Goal: Check status: Check status

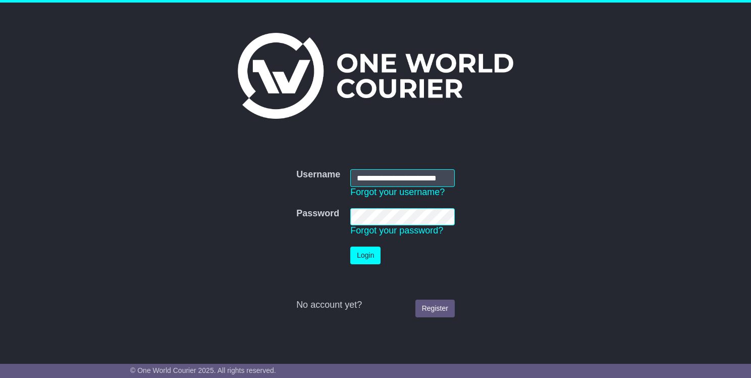
click at [363, 256] on button "Login" at bounding box center [365, 255] width 30 height 18
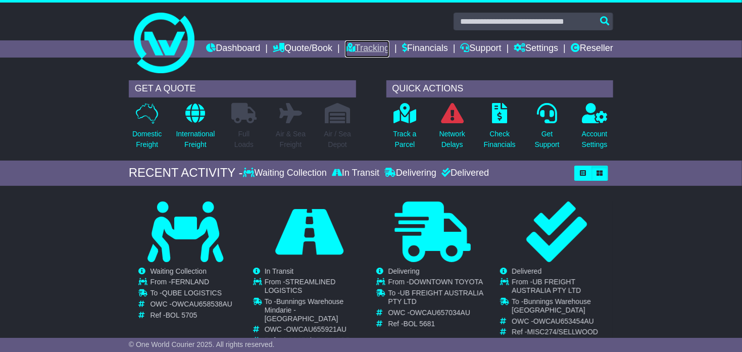
click at [389, 48] on link "Tracking" at bounding box center [367, 48] width 44 height 17
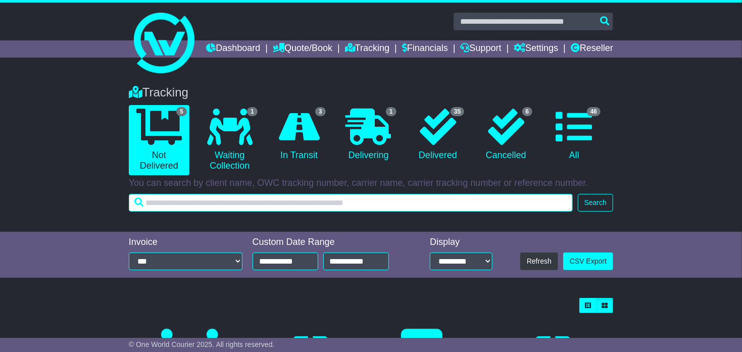
click at [181, 212] on input "text" at bounding box center [351, 203] width 444 height 18
paste input "**********"
type input "**********"
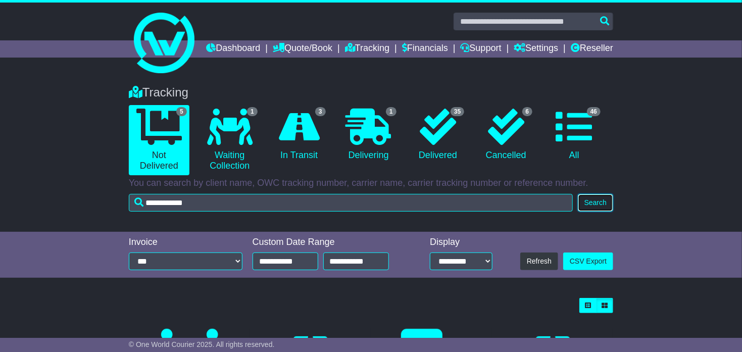
click at [597, 212] on button "Search" at bounding box center [595, 203] width 35 height 18
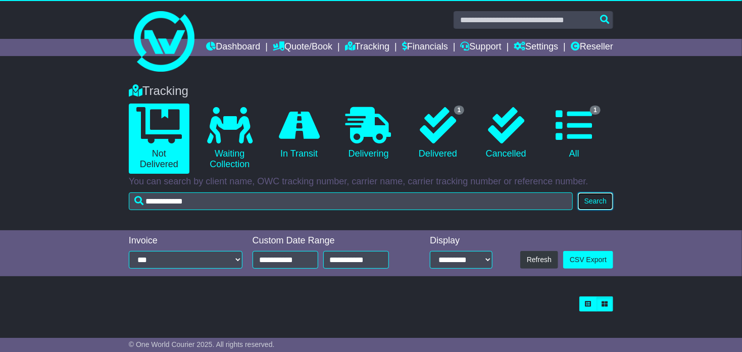
scroll to position [18, 0]
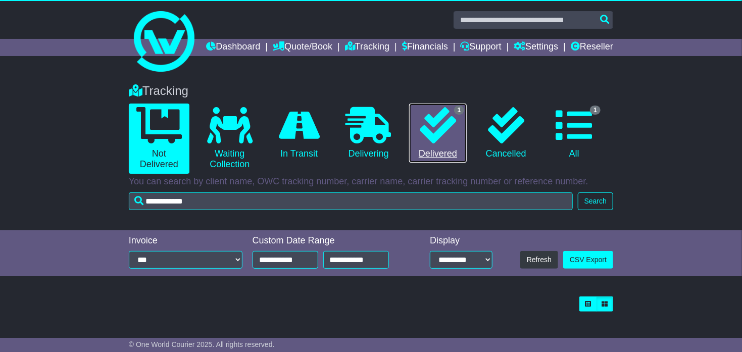
click at [448, 117] on icon at bounding box center [438, 125] width 36 height 36
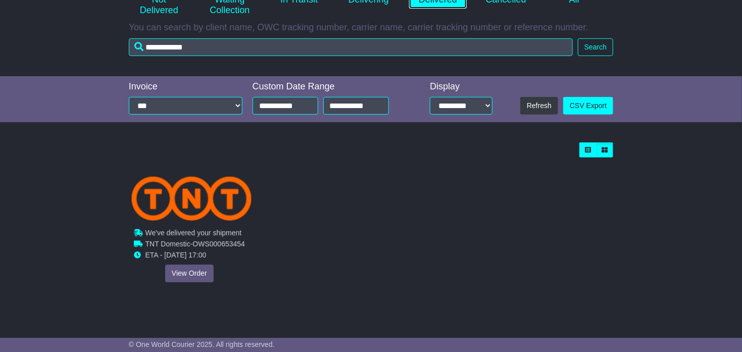
scroll to position [172, 0]
click at [191, 275] on link "View Order" at bounding box center [189, 274] width 48 height 18
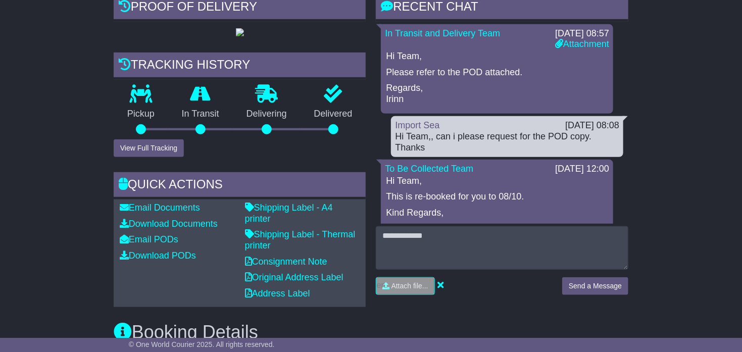
scroll to position [63, 0]
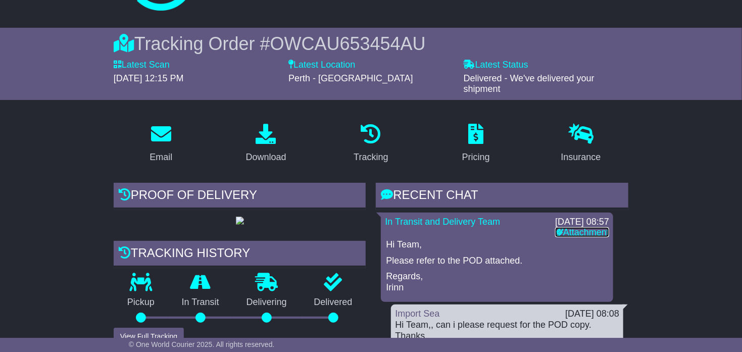
click at [569, 237] on link "Attachment" at bounding box center [582, 232] width 54 height 10
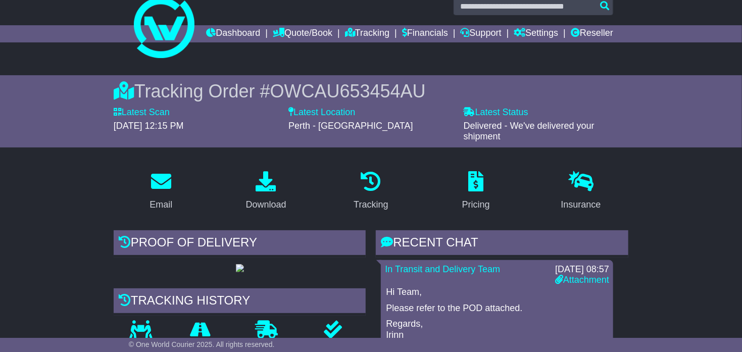
scroll to position [0, 0]
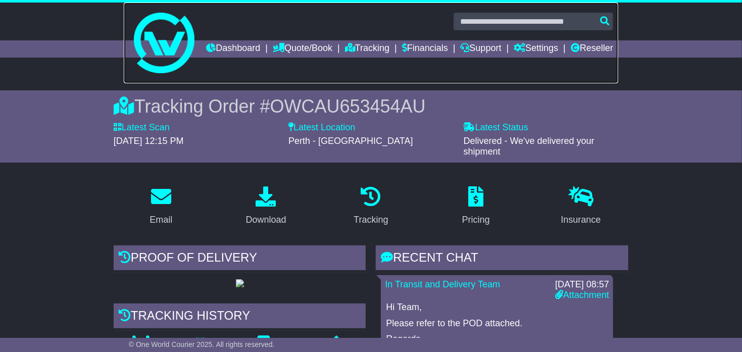
click at [326, 83] on link at bounding box center [371, 43] width 494 height 81
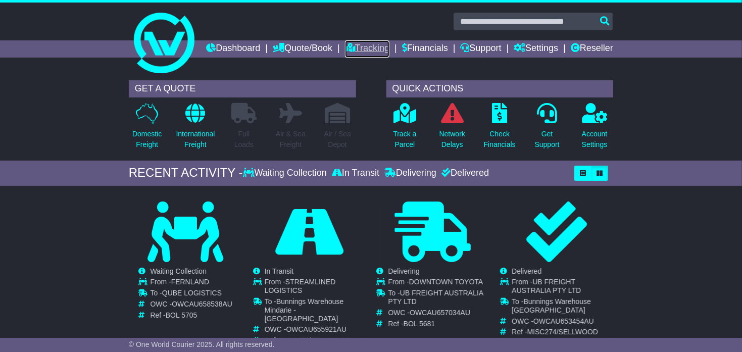
click at [389, 48] on link "Tracking" at bounding box center [367, 48] width 44 height 17
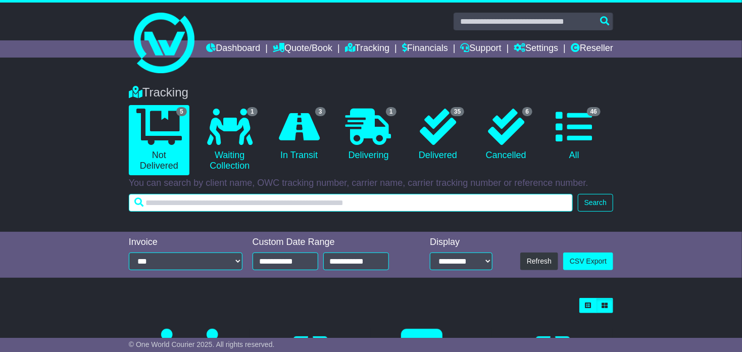
click at [252, 212] on input "text" at bounding box center [351, 203] width 444 height 18
paste input "**********"
type input "**********"
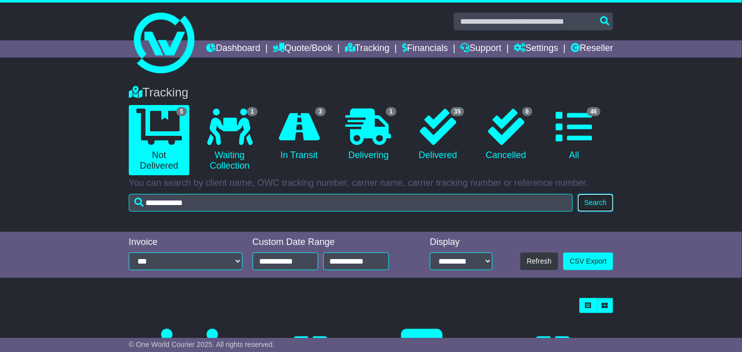
click at [599, 212] on button "Search" at bounding box center [595, 203] width 35 height 18
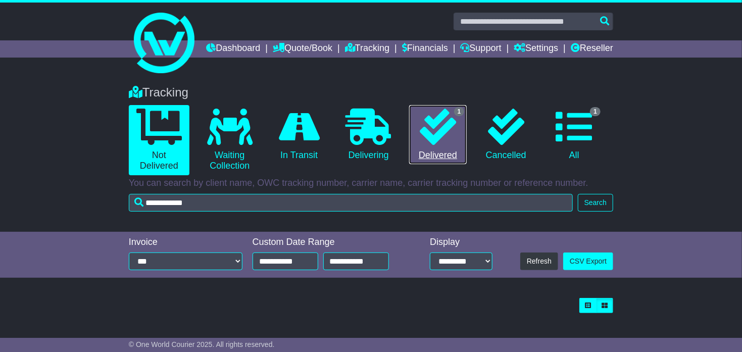
click at [447, 139] on icon at bounding box center [438, 127] width 36 height 36
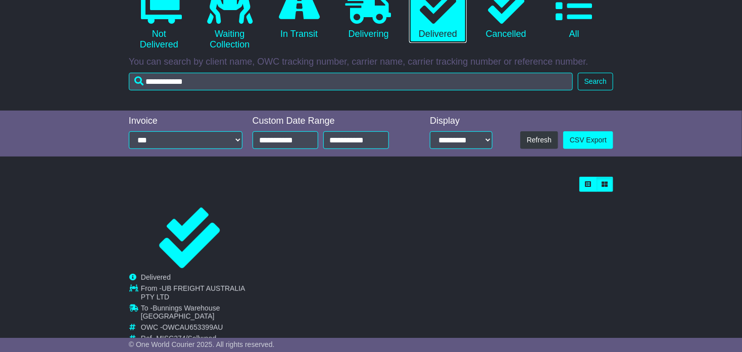
scroll to position [172, 0]
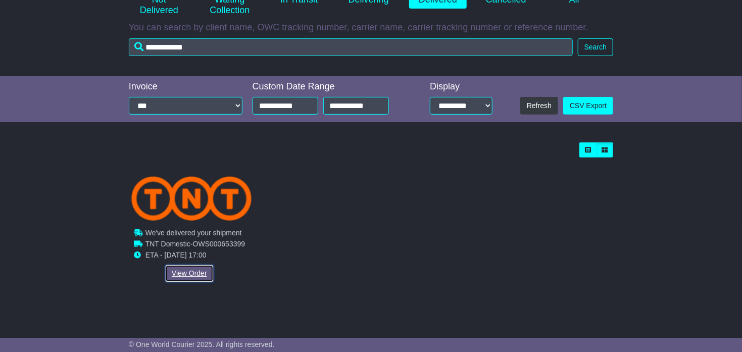
click at [193, 280] on link "View Order" at bounding box center [189, 274] width 48 height 18
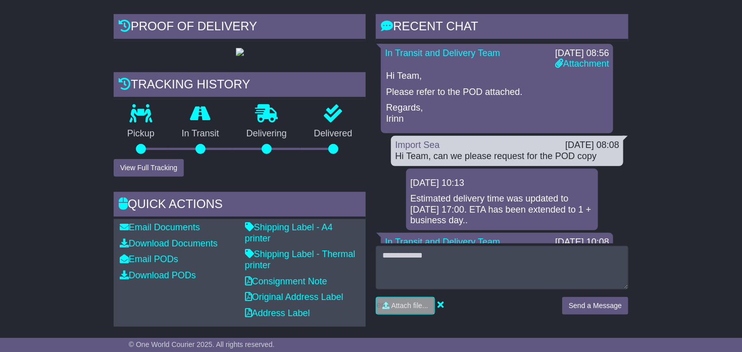
scroll to position [126, 0]
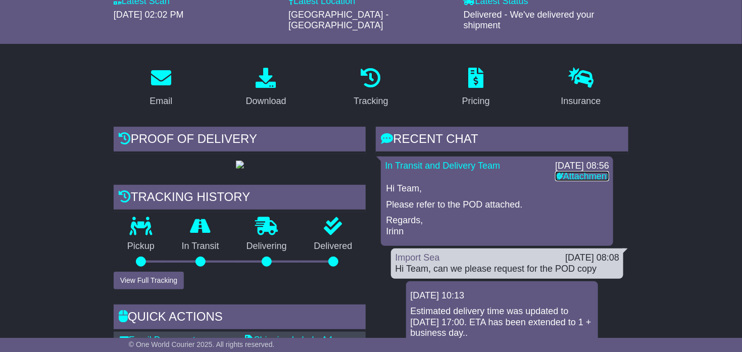
click at [577, 181] on link "Attachment" at bounding box center [582, 176] width 54 height 10
click at [568, 181] on link "Attachment" at bounding box center [582, 176] width 54 height 10
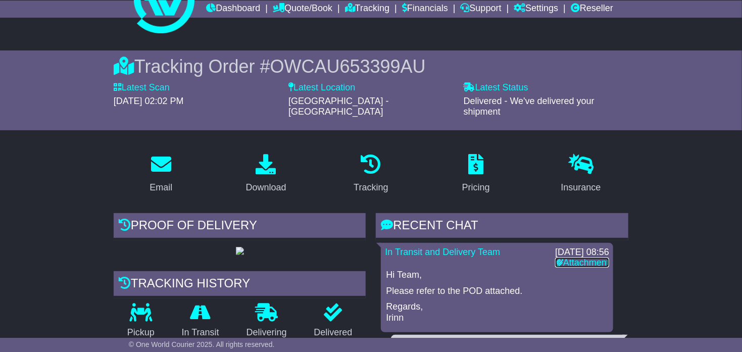
scroll to position [0, 0]
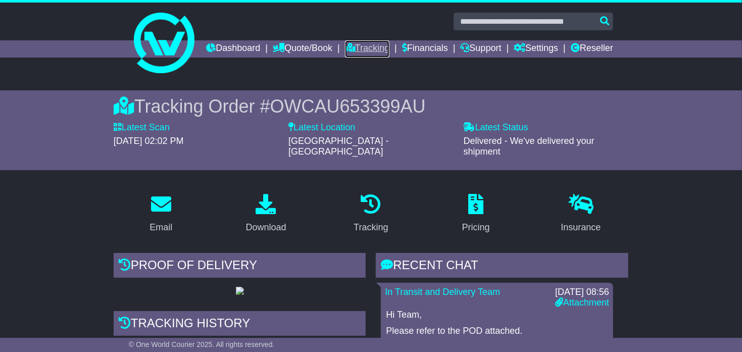
click at [389, 44] on link "Tracking" at bounding box center [367, 48] width 44 height 17
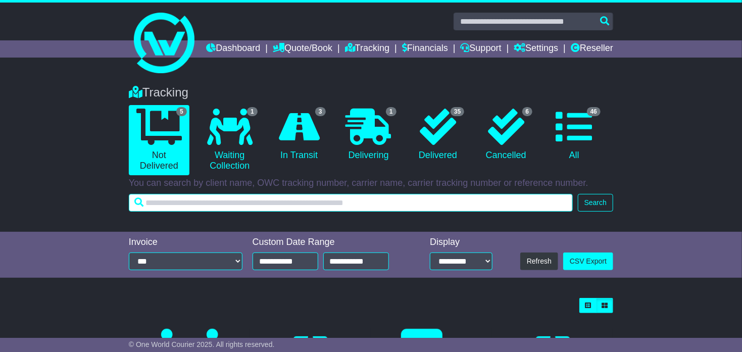
click at [224, 212] on input "text" at bounding box center [351, 203] width 444 height 18
paste input "**********"
type input "**********"
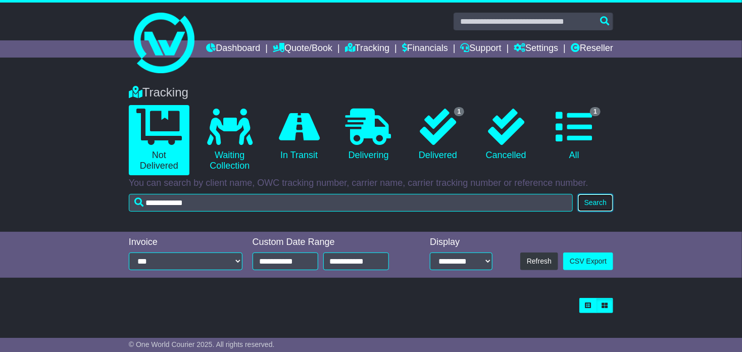
drag, startPoint x: 600, startPoint y: 218, endPoint x: 568, endPoint y: 220, distance: 31.3
click at [599, 212] on button "Search" at bounding box center [595, 203] width 35 height 18
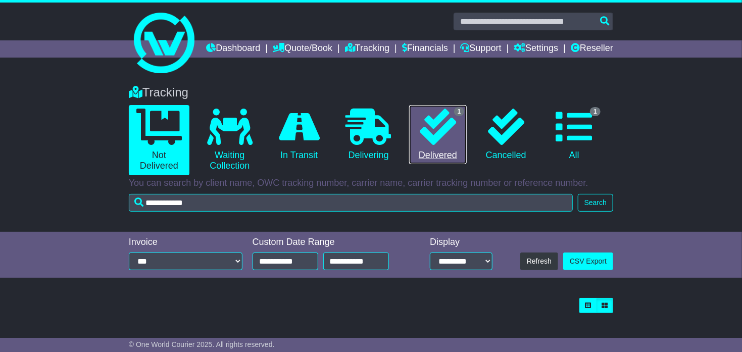
click at [417, 153] on link "1 Delivered" at bounding box center [438, 135] width 58 height 60
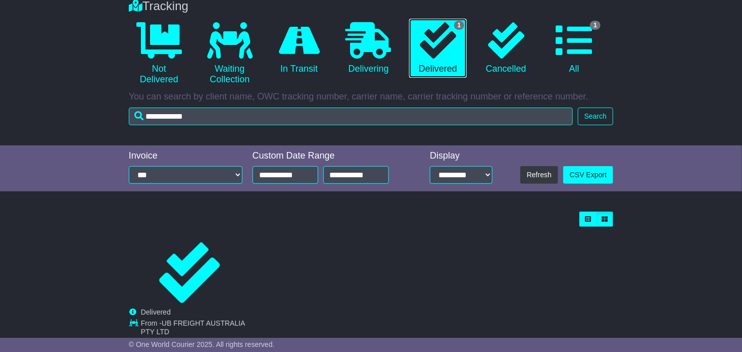
scroll to position [172, 0]
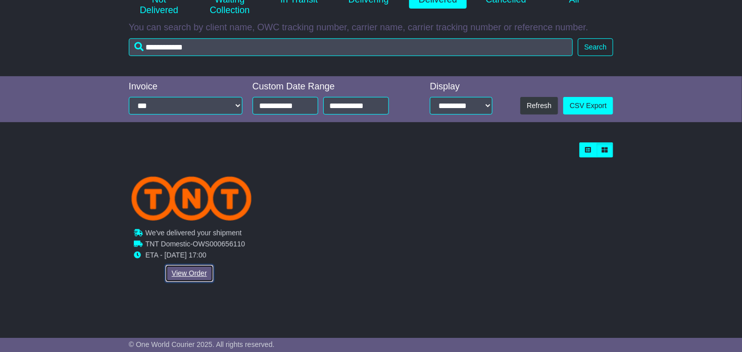
click at [190, 276] on link "View Order" at bounding box center [189, 274] width 48 height 18
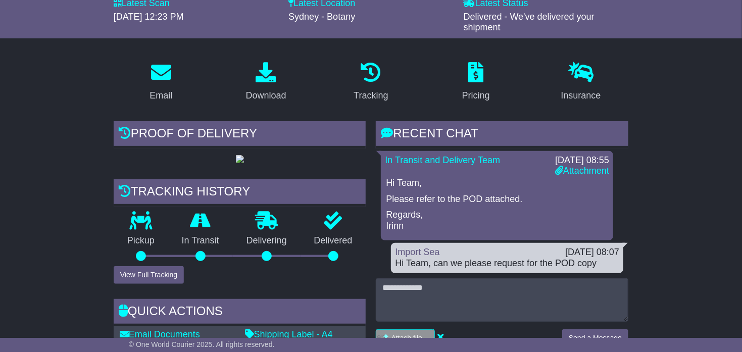
scroll to position [126, 0]
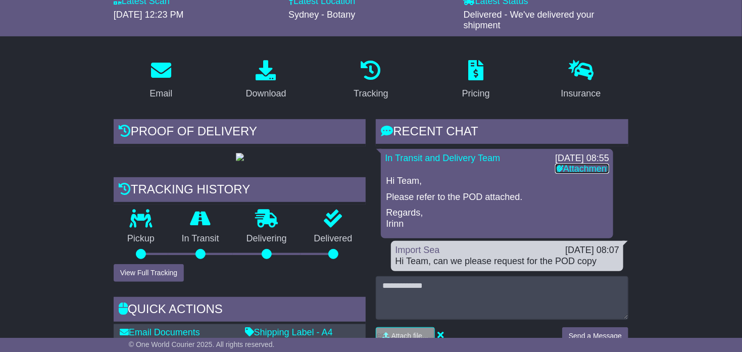
click at [581, 174] on link "Attachment" at bounding box center [582, 169] width 54 height 10
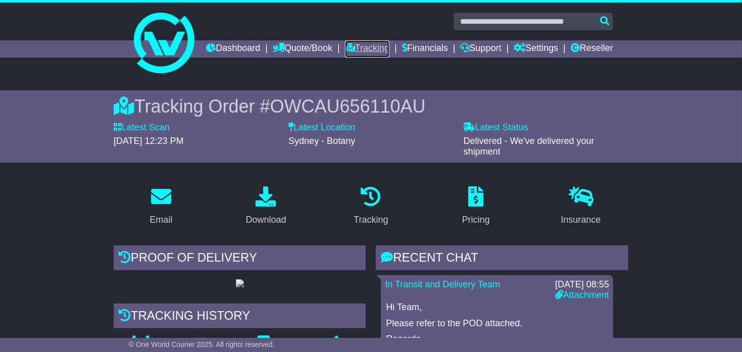
click at [389, 48] on link "Tracking" at bounding box center [367, 48] width 44 height 17
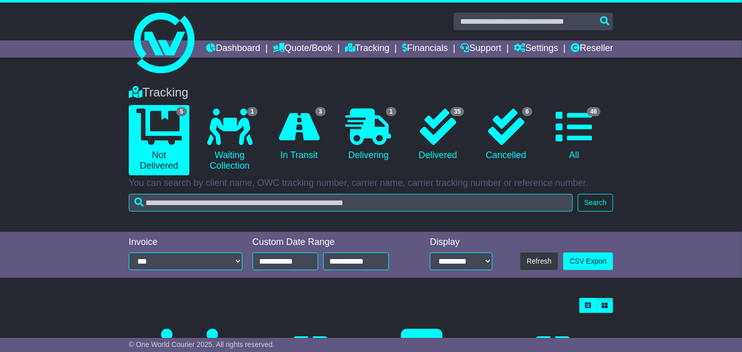
click at [146, 212] on input "text" at bounding box center [351, 203] width 444 height 18
type input "**********"
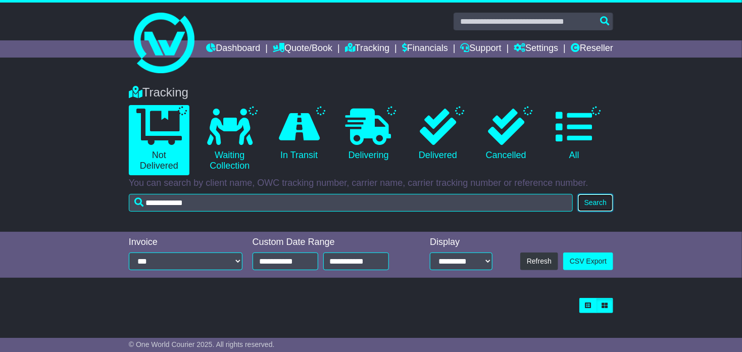
click at [589, 212] on button "Search" at bounding box center [595, 203] width 35 height 18
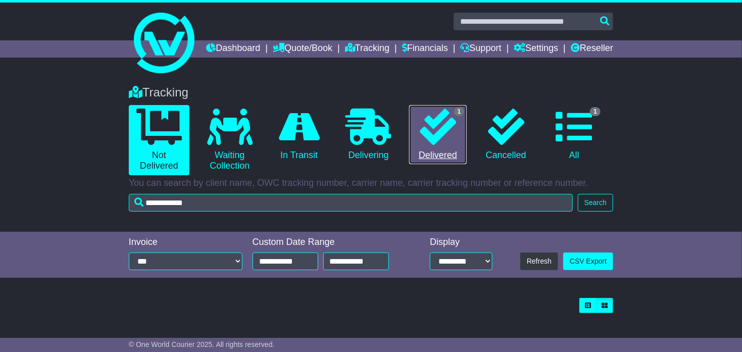
click at [452, 145] on icon at bounding box center [438, 127] width 36 height 36
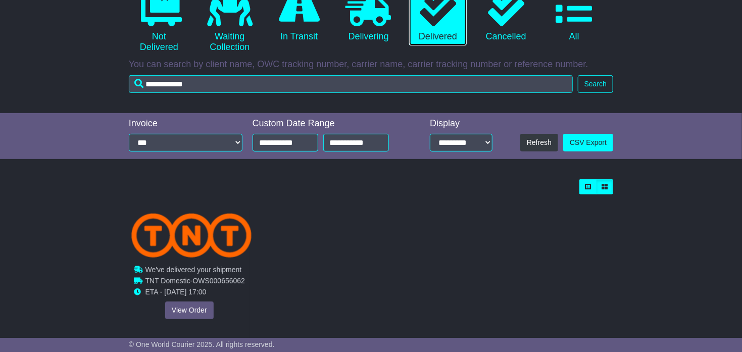
scroll to position [172, 0]
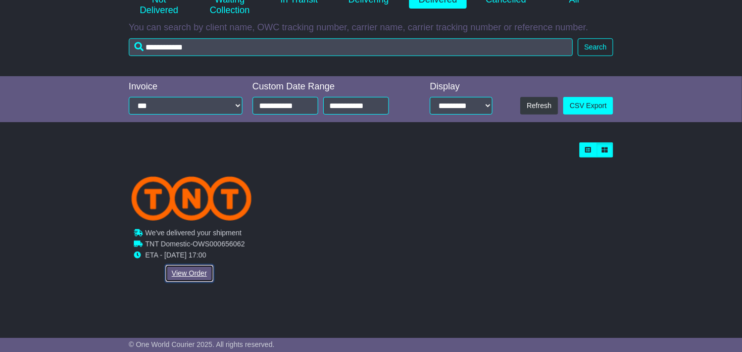
click at [184, 274] on link "View Order" at bounding box center [189, 274] width 48 height 18
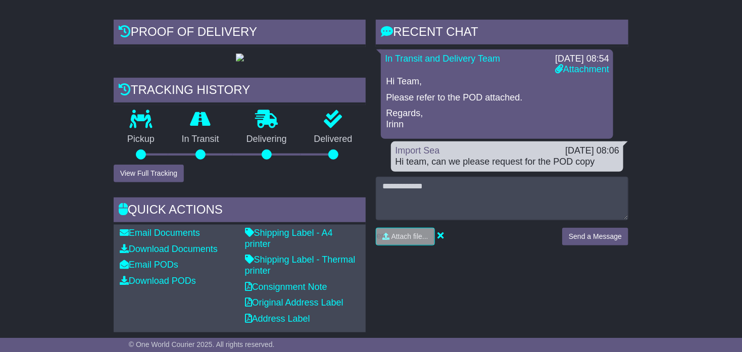
scroll to position [189, 0]
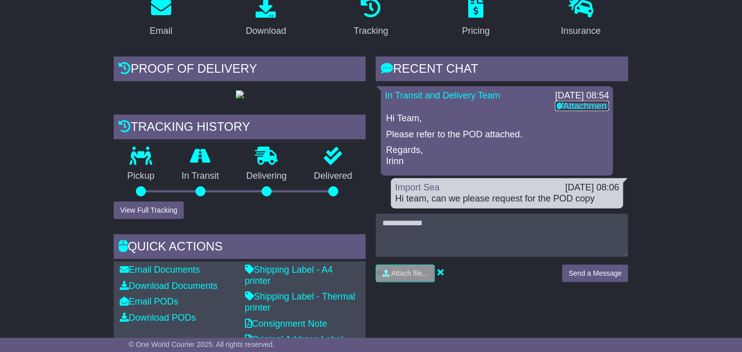
click at [595, 111] on link "Attachment" at bounding box center [582, 106] width 54 height 10
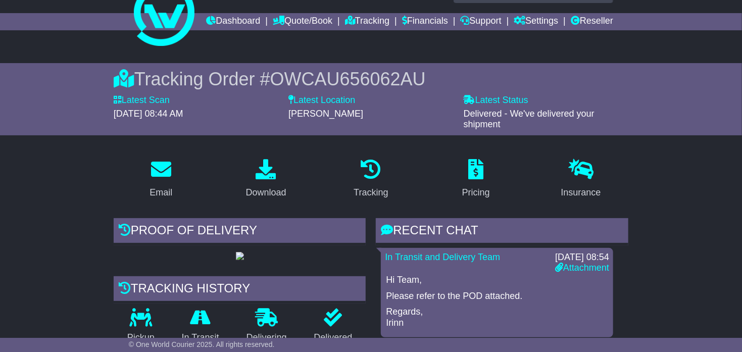
scroll to position [0, 0]
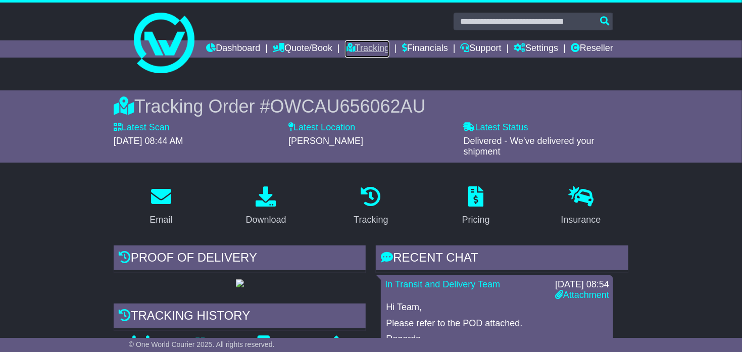
click at [389, 51] on link "Tracking" at bounding box center [367, 48] width 44 height 17
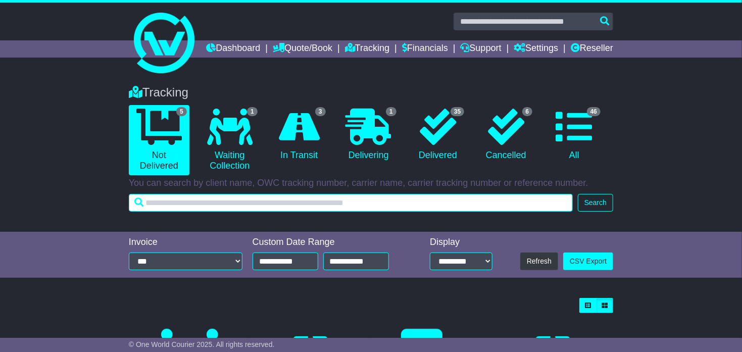
click at [261, 212] on input "text" at bounding box center [351, 203] width 444 height 18
paste input "**********"
type input "**********"
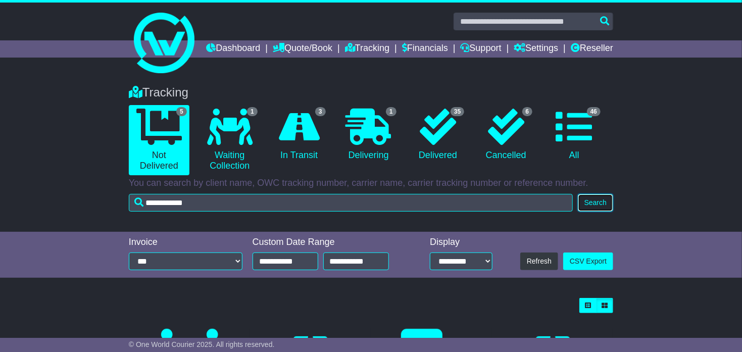
click at [600, 212] on button "Search" at bounding box center [595, 203] width 35 height 18
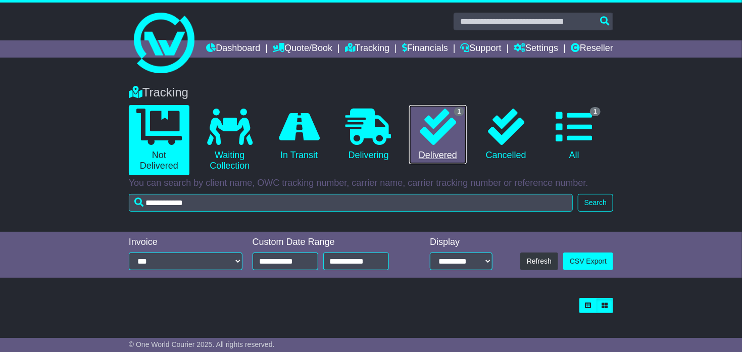
click at [421, 145] on icon at bounding box center [438, 127] width 36 height 36
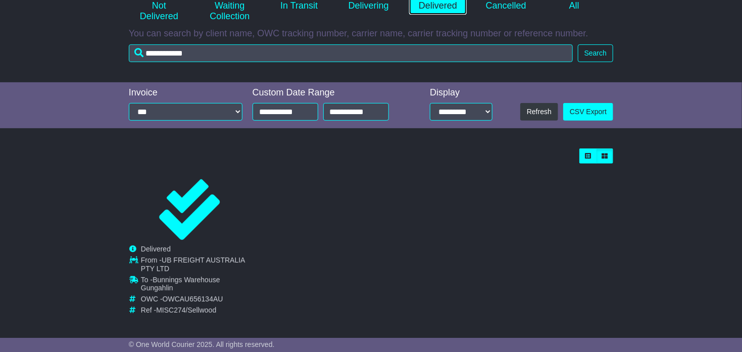
scroll to position [172, 0]
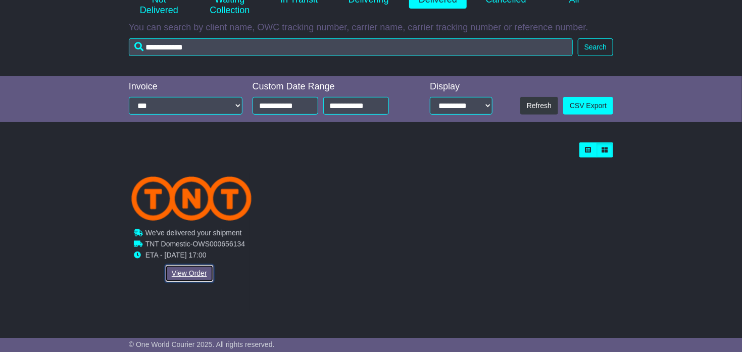
click at [191, 274] on link "View Order" at bounding box center [189, 274] width 48 height 18
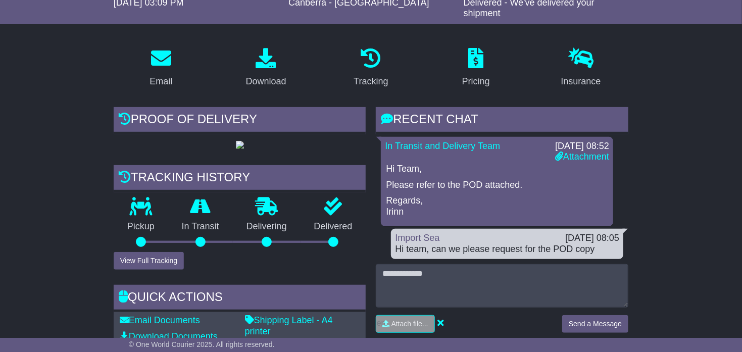
scroll to position [189, 0]
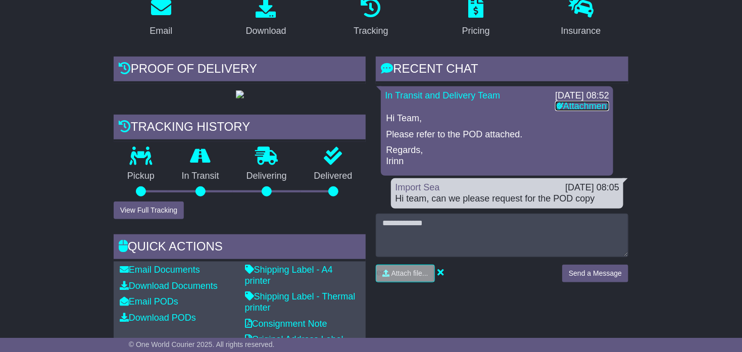
click at [593, 111] on link "Attachment" at bounding box center [582, 106] width 54 height 10
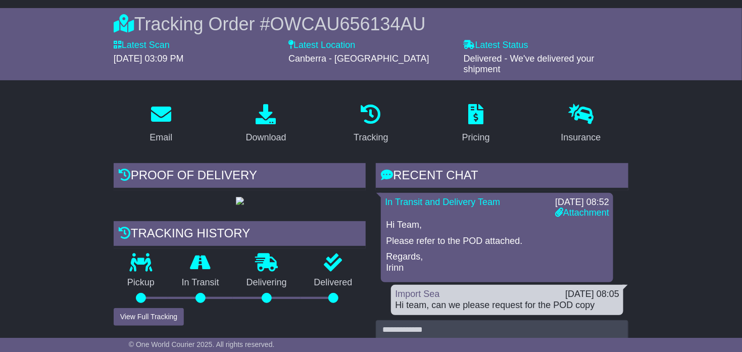
scroll to position [0, 0]
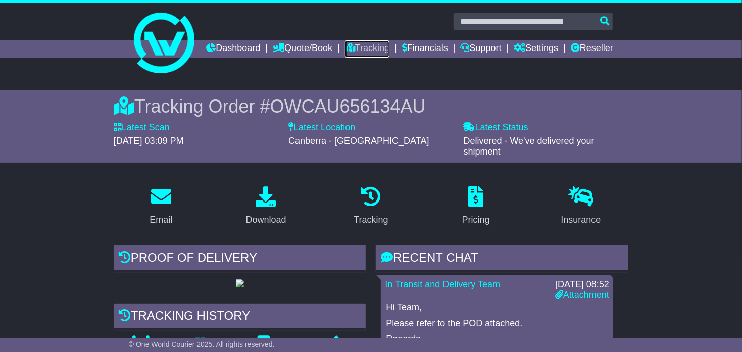
click at [389, 49] on link "Tracking" at bounding box center [367, 48] width 44 height 17
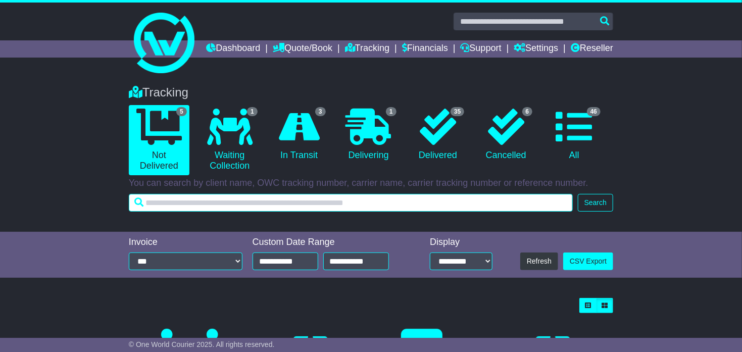
click at [305, 212] on input "text" at bounding box center [351, 203] width 444 height 18
paste input "**********"
type input "**********"
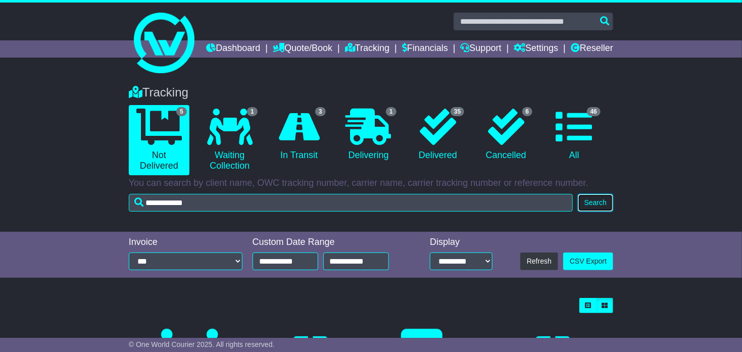
click at [594, 212] on button "Search" at bounding box center [595, 203] width 35 height 18
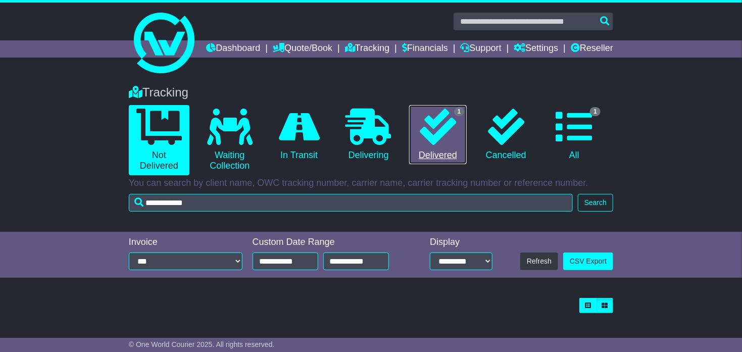
click at [443, 145] on icon at bounding box center [438, 127] width 36 height 36
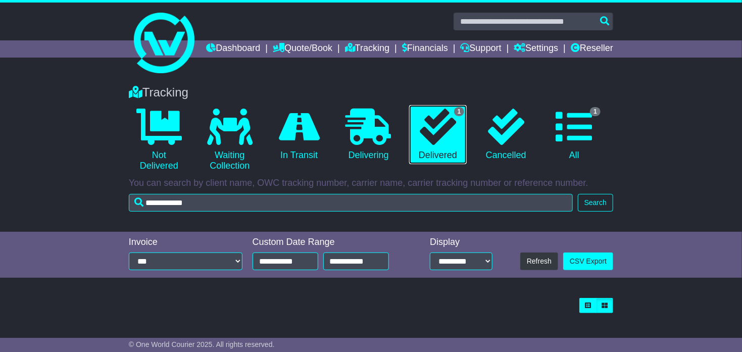
scroll to position [18, 0]
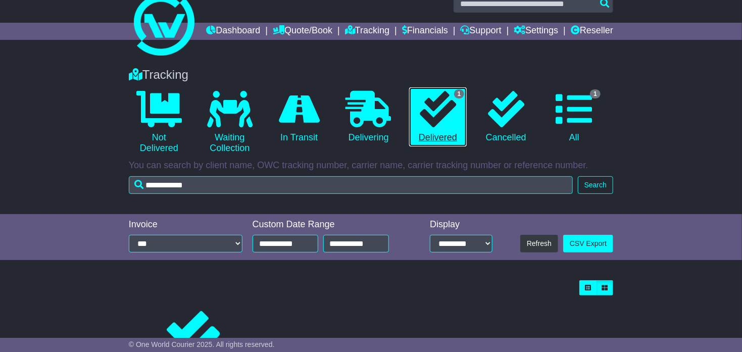
click at [452, 127] on icon at bounding box center [438, 109] width 36 height 36
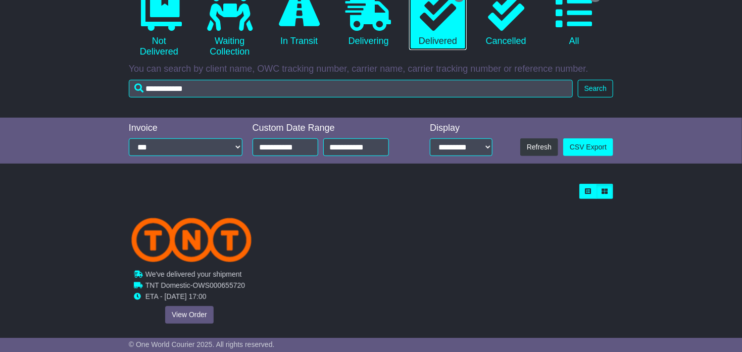
scroll to position [163, 0]
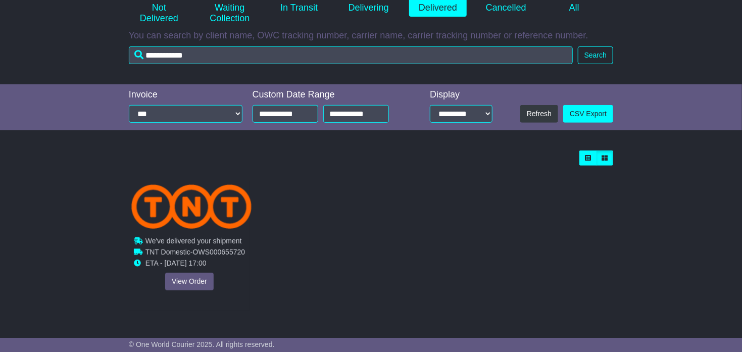
click at [188, 284] on div "Cancelled Waiting Collection In Transit Delivered To - DAYLE SILCOCK" at bounding box center [189, 245] width 120 height 129
click at [185, 282] on link "View Order" at bounding box center [189, 282] width 48 height 18
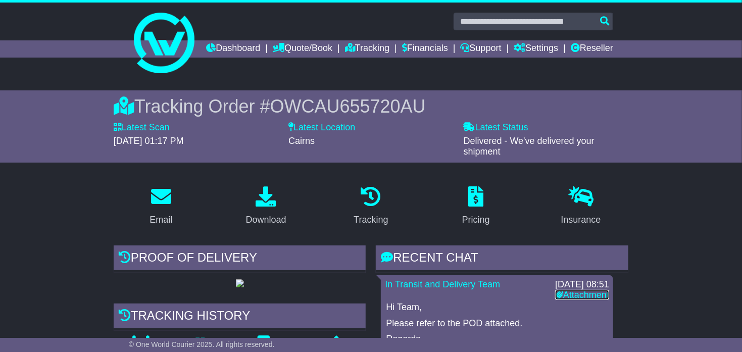
click at [586, 300] on link "Attachment" at bounding box center [582, 295] width 54 height 10
